Goal: Task Accomplishment & Management: Use online tool/utility

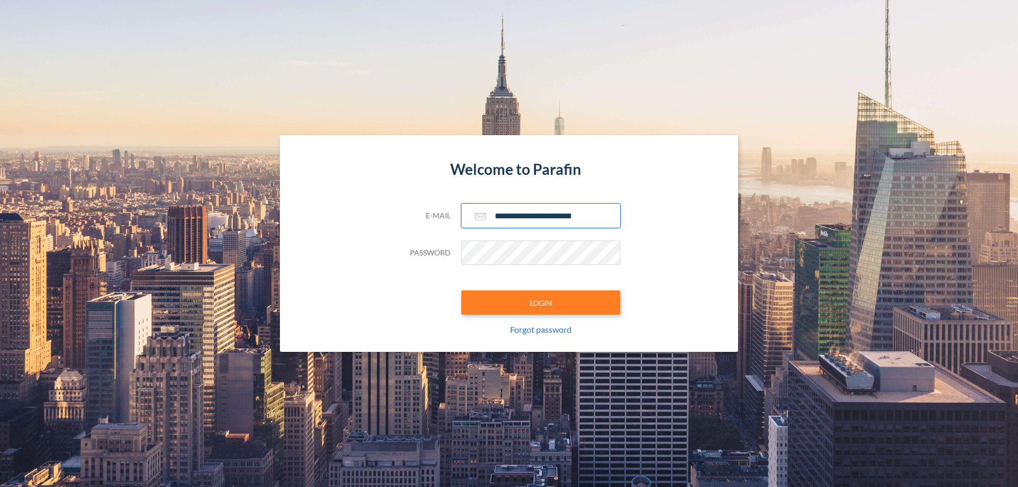
type input "**********"
click at [541, 303] on button "LOGIN" at bounding box center [540, 302] width 159 height 24
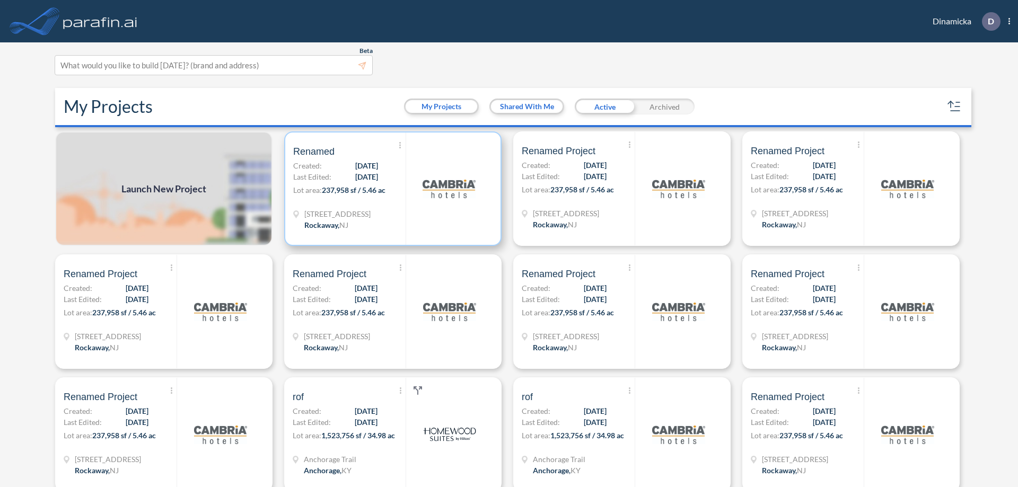
scroll to position [3, 0]
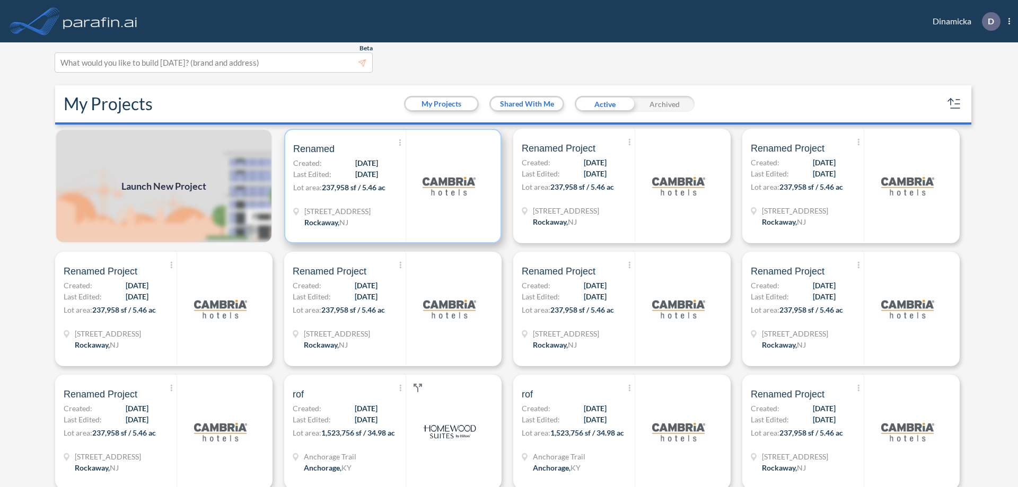
click at [391, 186] on p "Lot area: 237,958 sf / 5.46 ac" at bounding box center [349, 189] width 112 height 15
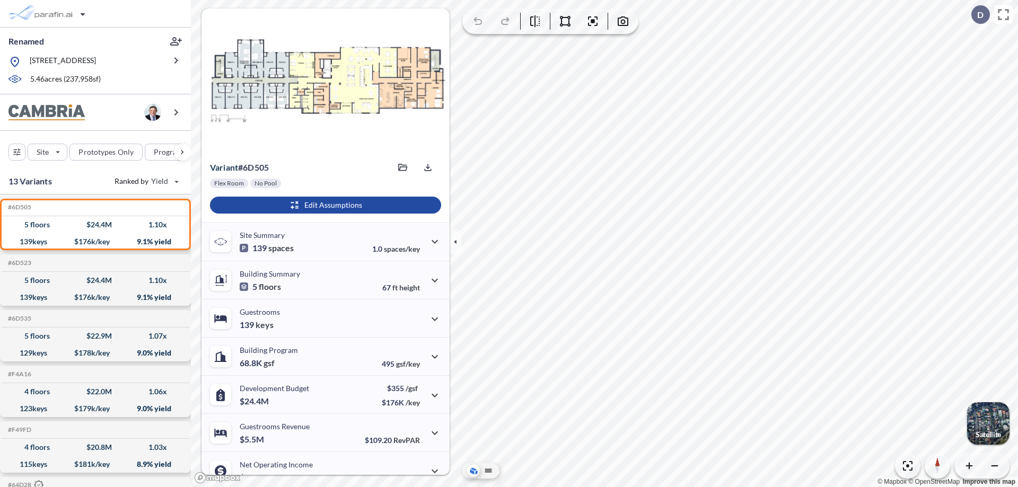
scroll to position [54, 0]
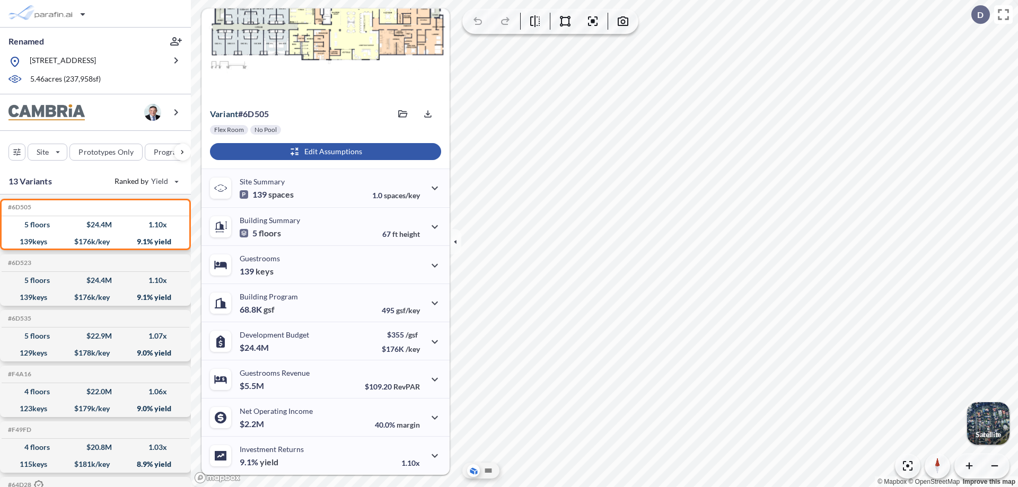
click at [324, 152] on div "button" at bounding box center [325, 151] width 231 height 17
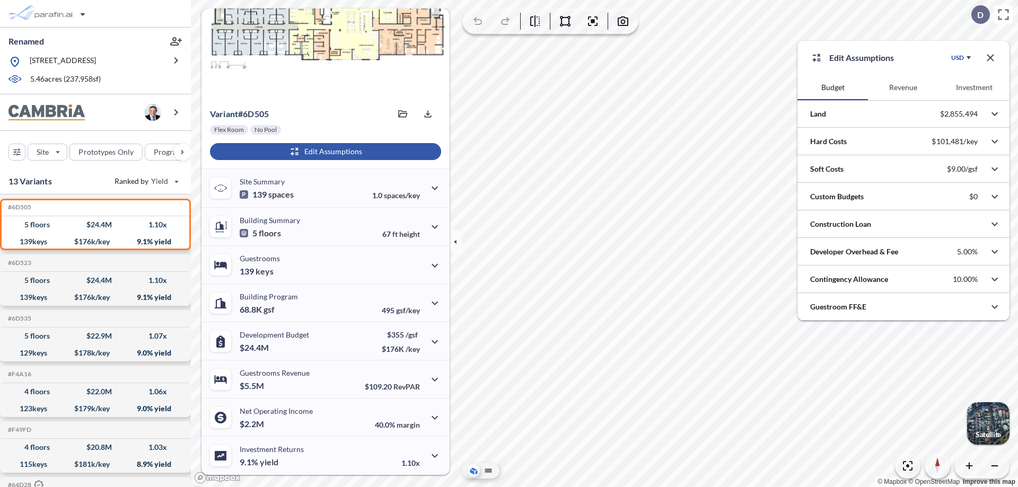
click at [903, 87] on button "Revenue" at bounding box center [903, 87] width 70 height 25
